Goal: Navigation & Orientation: Find specific page/section

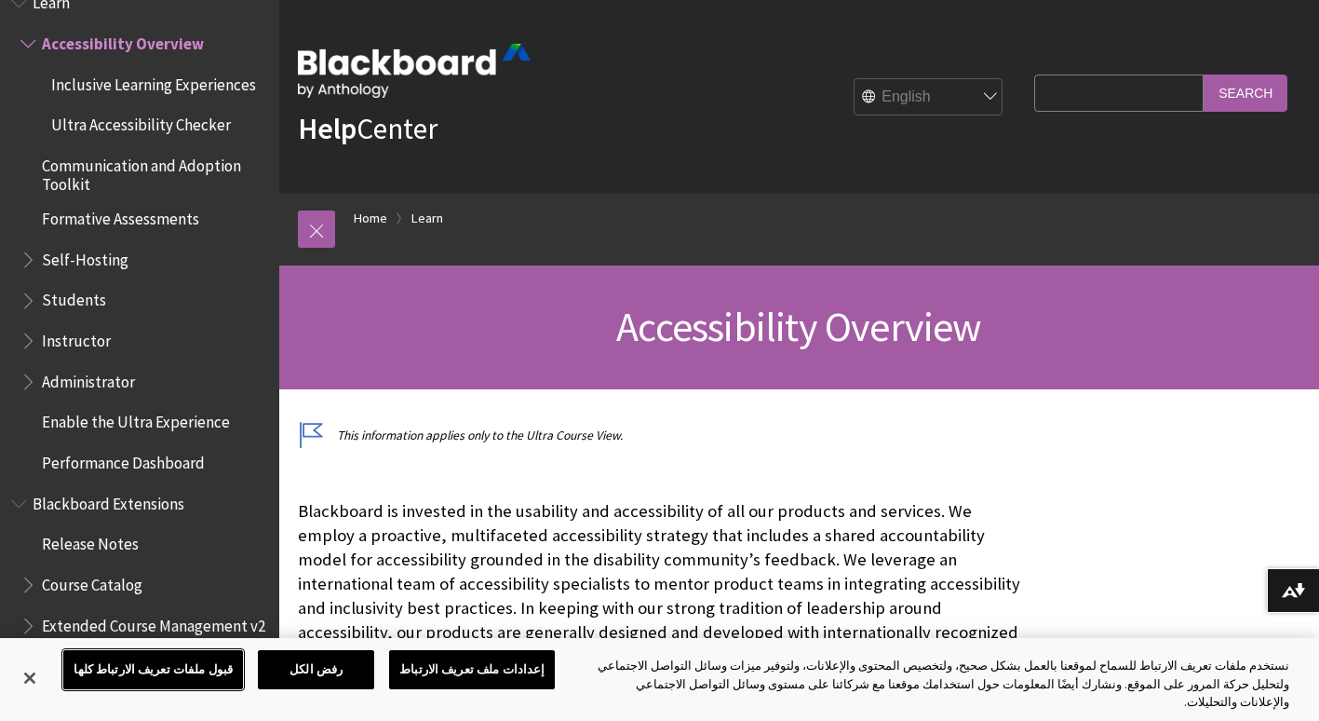
click at [197, 678] on button "قبول ملفات تعريف الارتباط كلها" at bounding box center [153, 669] width 180 height 39
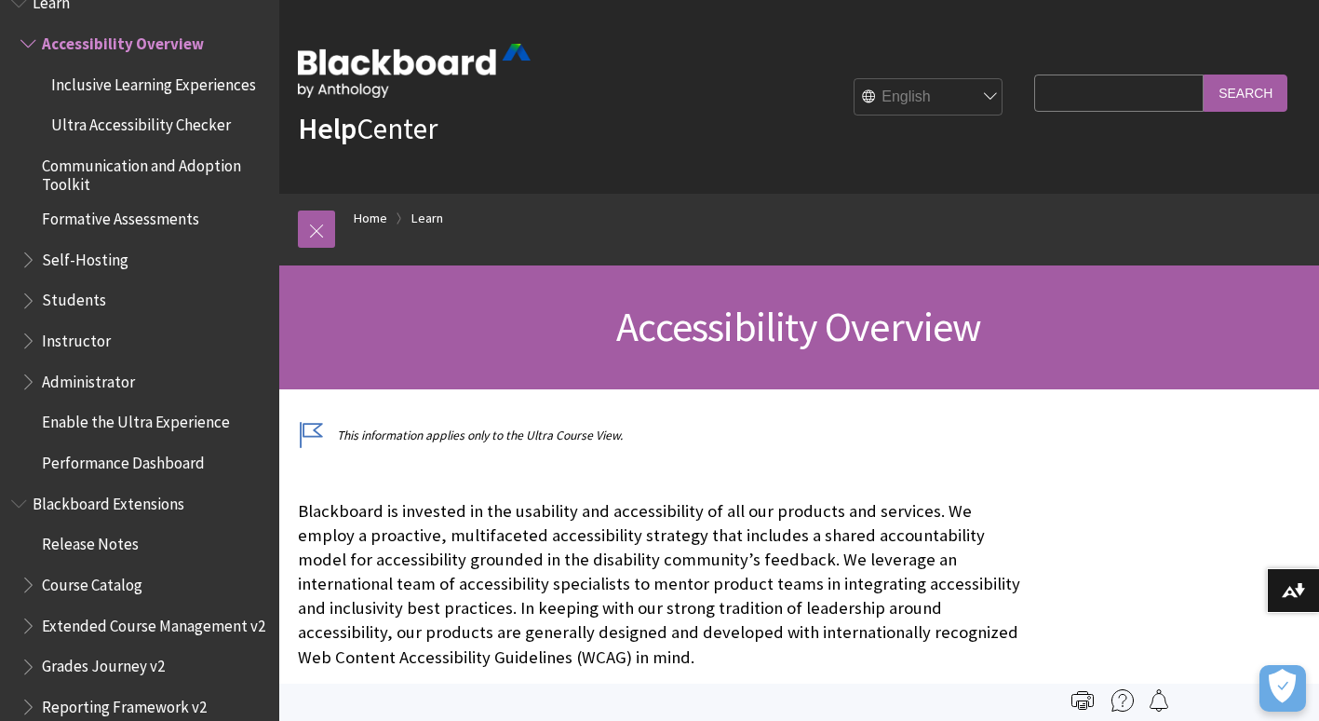
click at [978, 92] on select "English عربية Català Cymraeg Deutsch Español Suomi Français עברית Italiano 日本語 …" at bounding box center [929, 97] width 149 height 37
select select "/ar-sa/Learn/Accessibility_Overview"
click at [855, 79] on select "English عربية Català Cymraeg Deutsch Español Suomi Français עברית Italiano 日本語 …" at bounding box center [929, 97] width 149 height 37
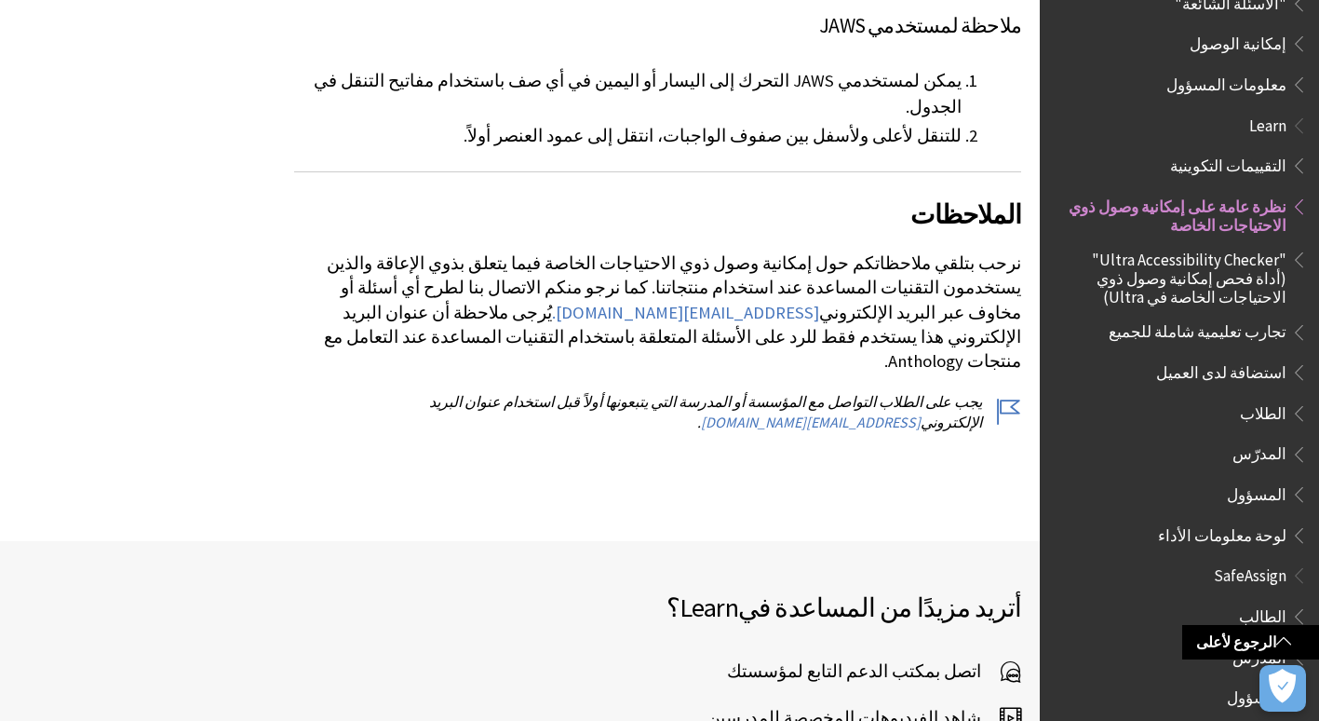
scroll to position [8376, 0]
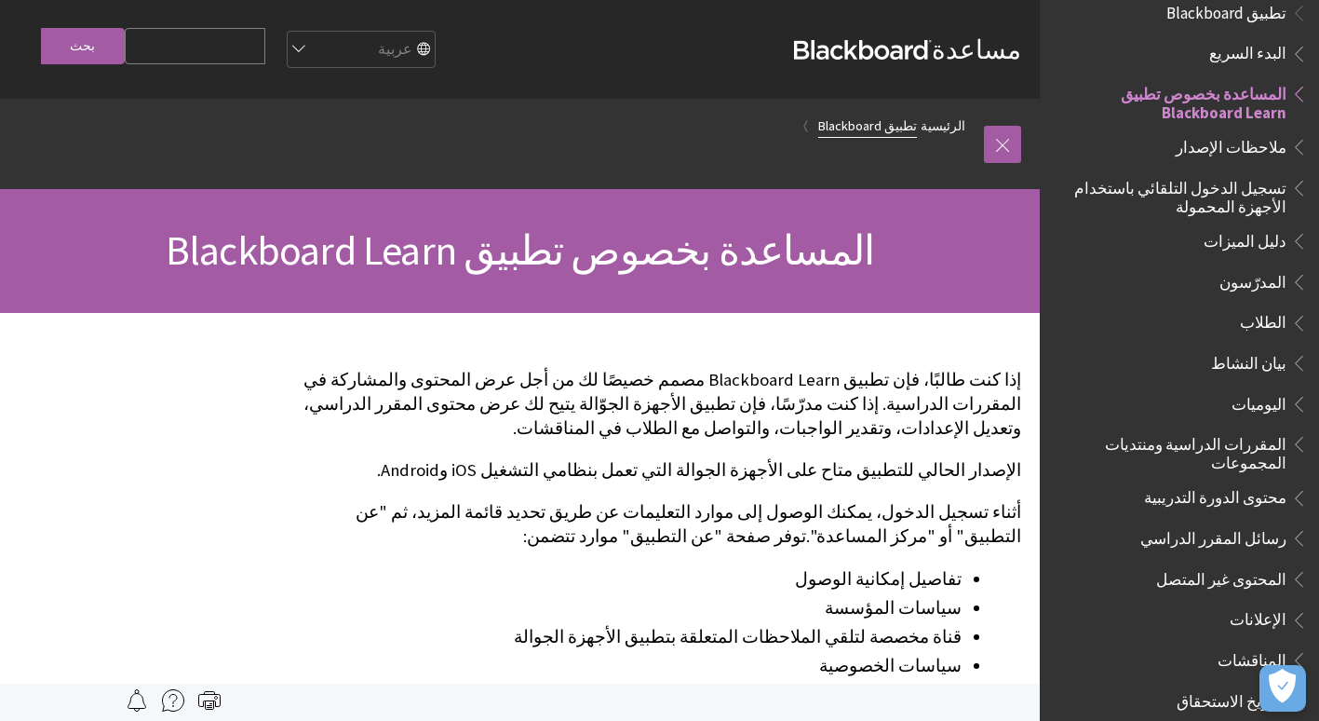
click at [906, 124] on link "تطبيق Blackboard" at bounding box center [867, 126] width 99 height 23
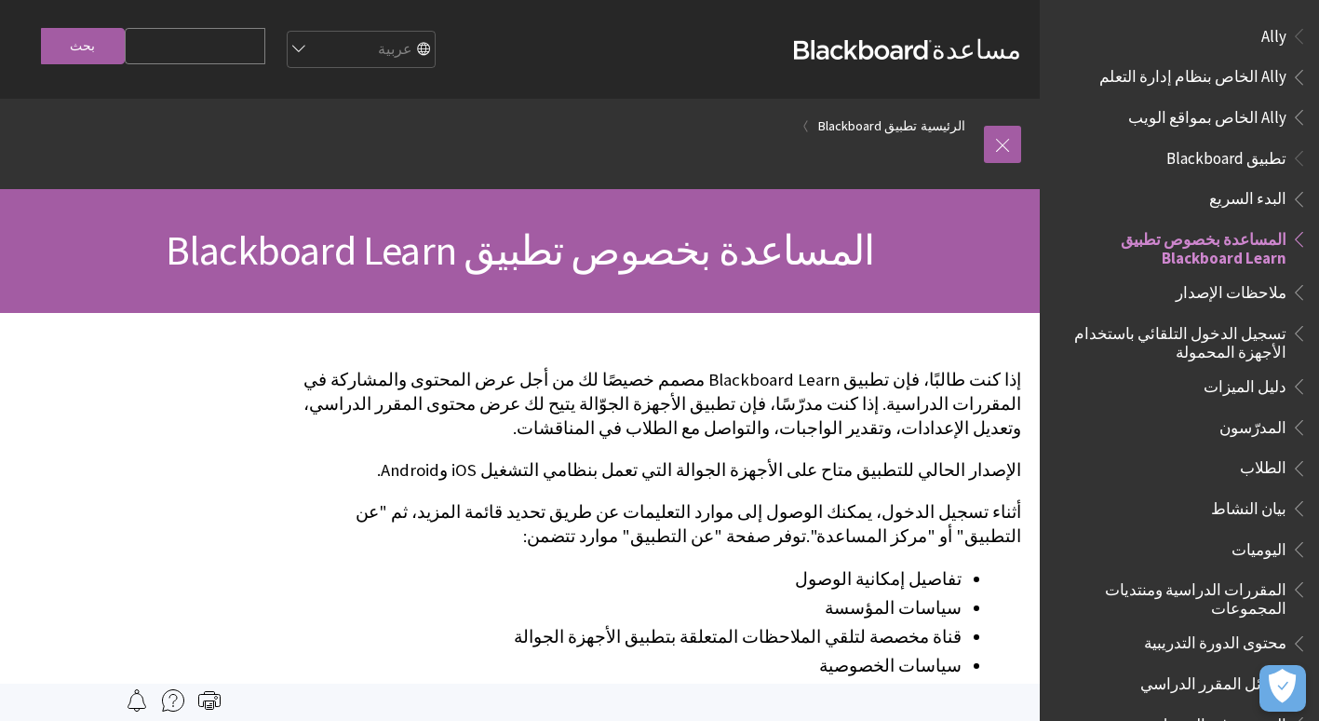
scroll to position [196, 0]
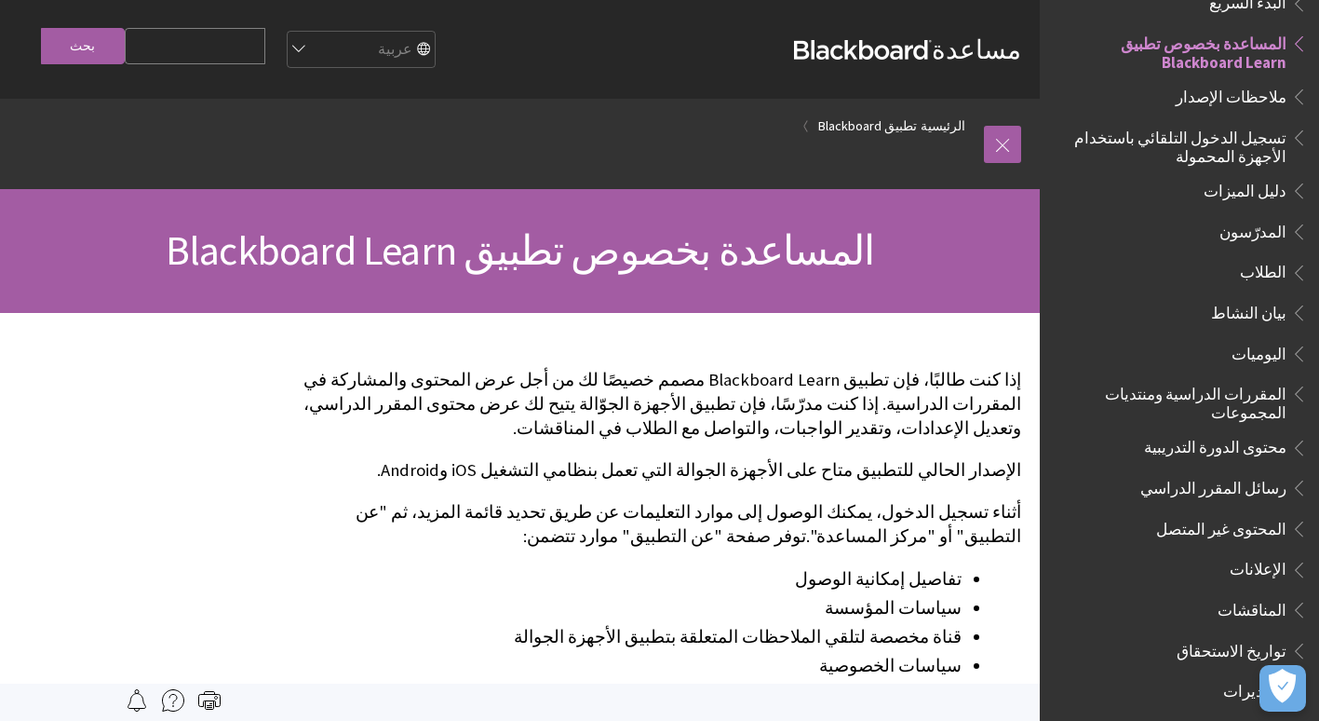
click at [906, 124] on link "تطبيق Blackboard" at bounding box center [867, 126] width 99 height 23
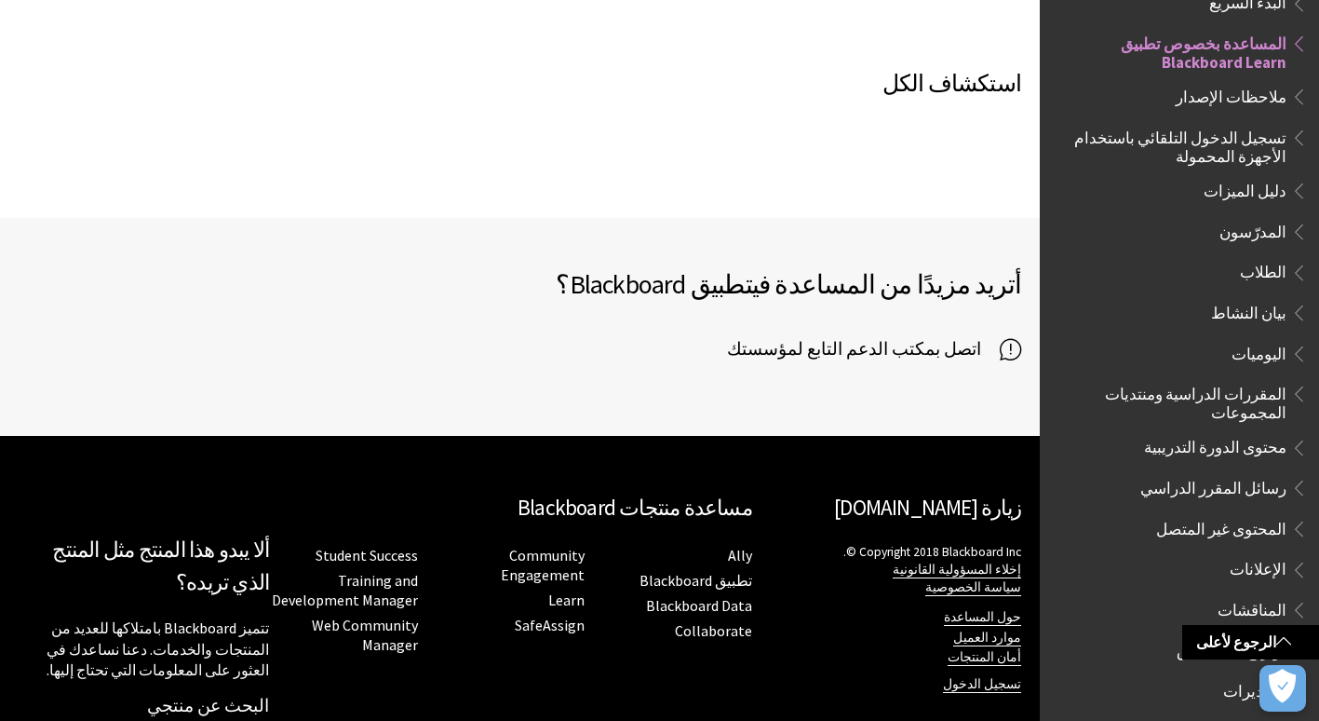
scroll to position [1183, 0]
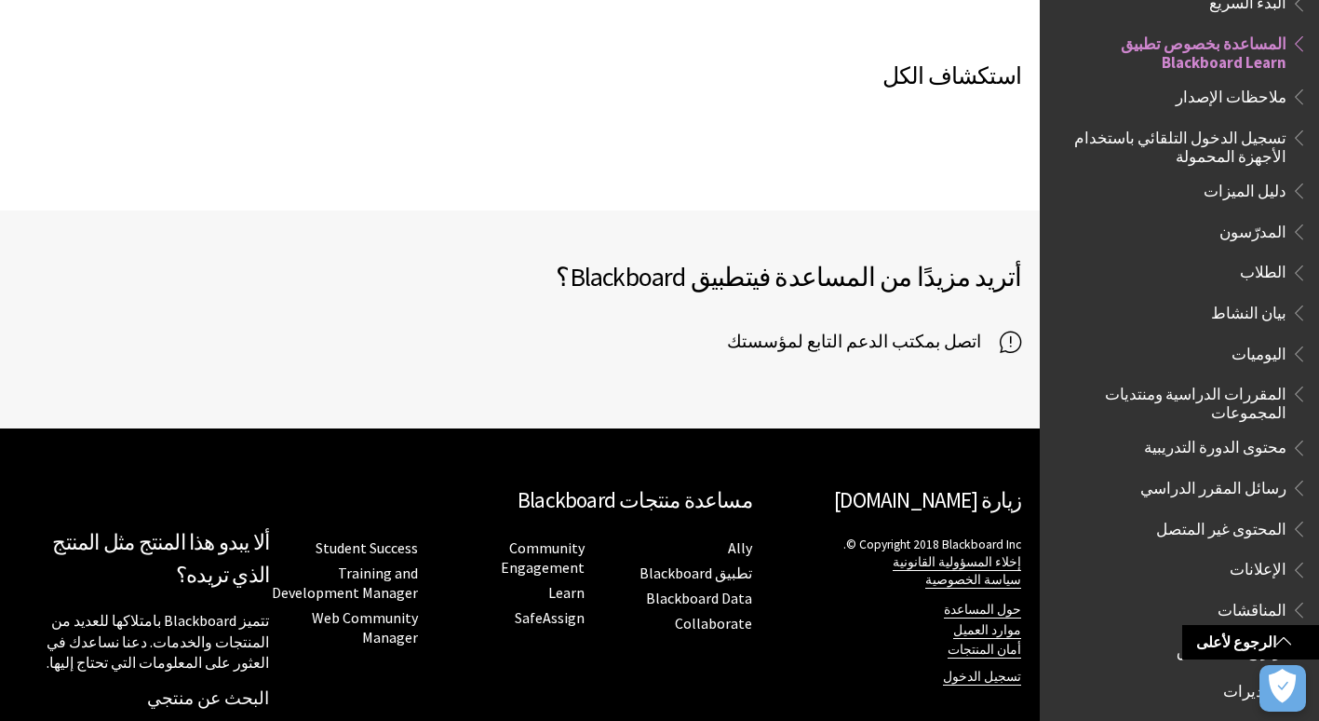
click at [970, 486] on link "زيارة [DOMAIN_NAME]" at bounding box center [927, 499] width 187 height 27
